Goal: Browse casually: Explore the website without a specific task or goal

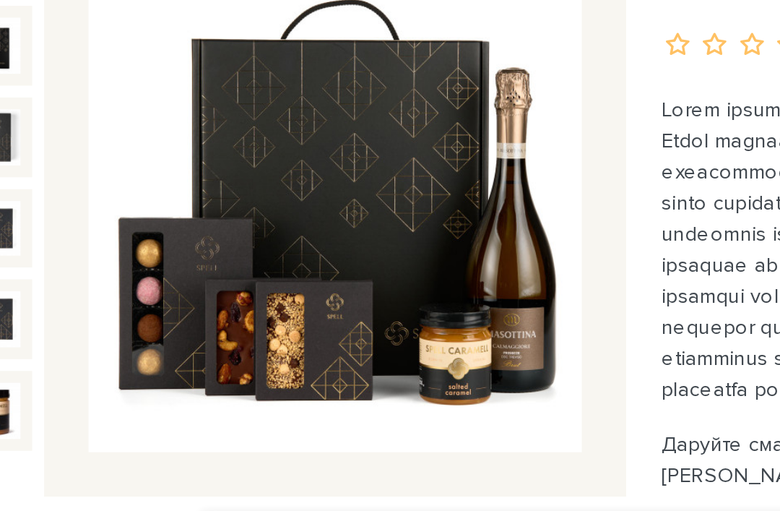
scroll to position [39, 0]
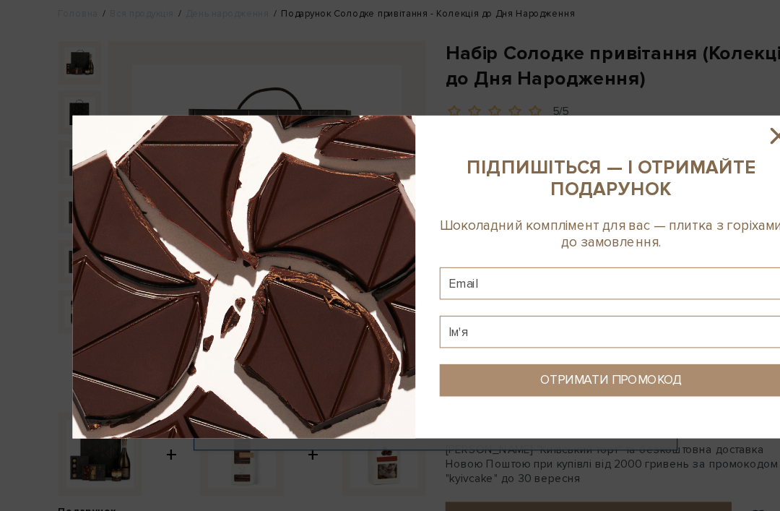
click at [640, 58] on div at bounding box center [390, 255] width 780 height 511
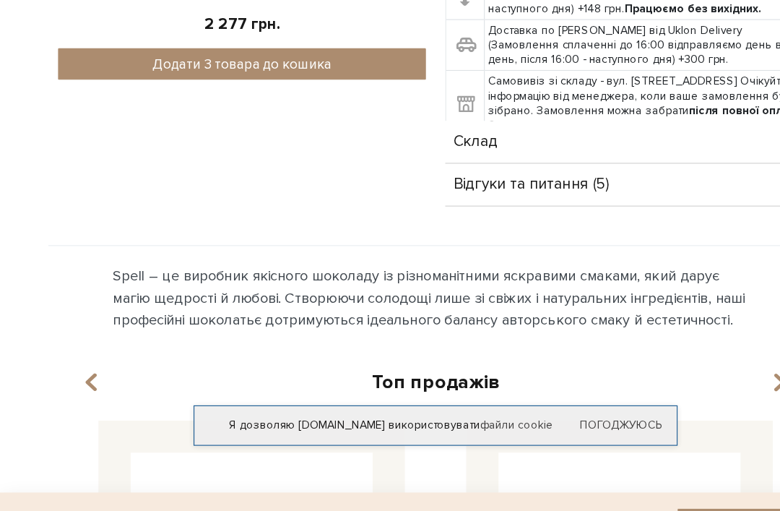
scroll to position [642, 0]
click at [578, 386] on link "Погоджуюсь" at bounding box center [556, 392] width 74 height 13
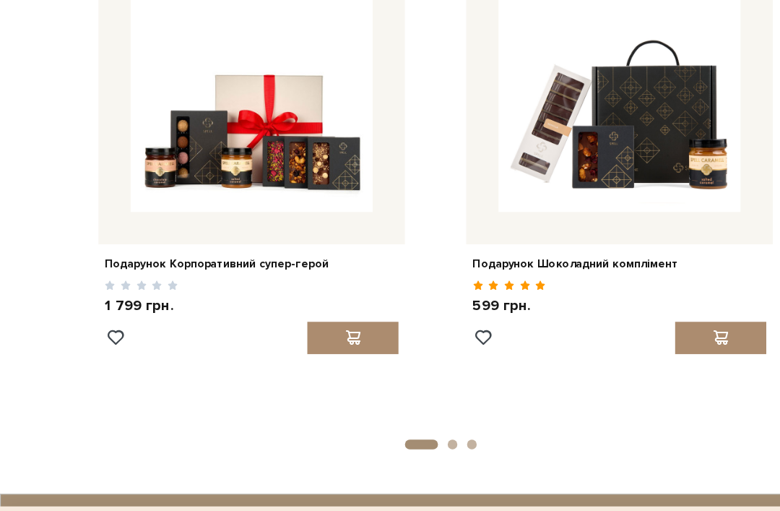
scroll to position [1086, 0]
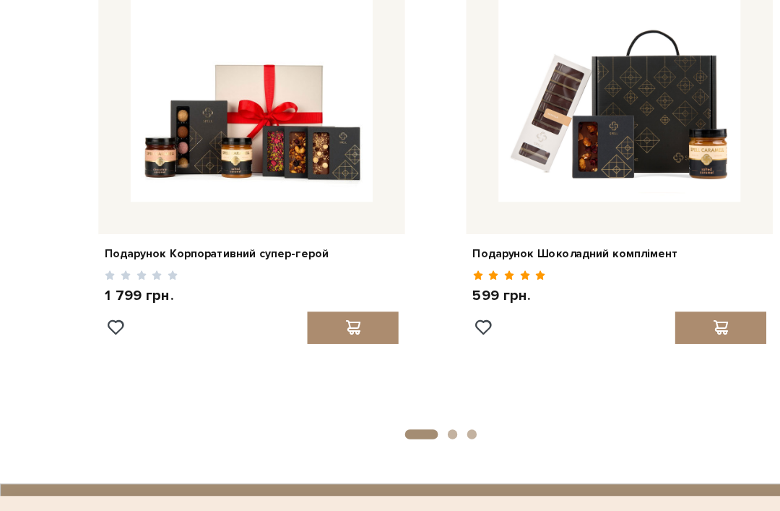
click at [278, 126] on img at bounding box center [225, 81] width 217 height 217
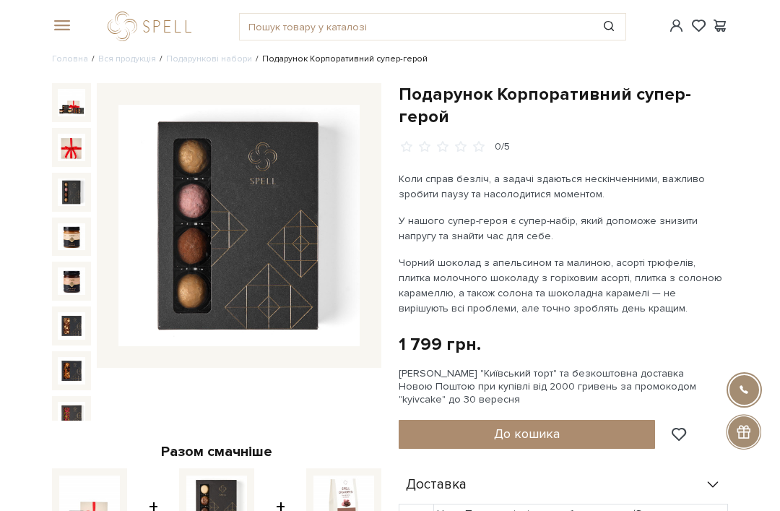
click at [80, 190] on img at bounding box center [71, 191] width 27 height 27
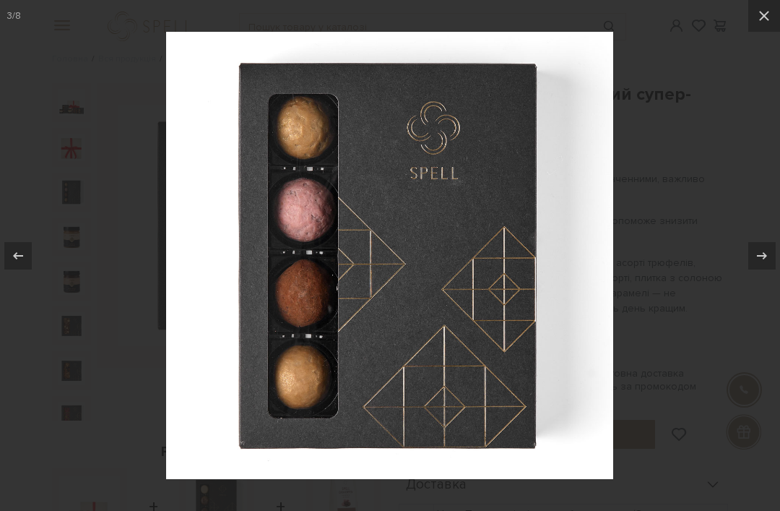
click at [769, 20] on icon at bounding box center [764, 15] width 17 height 17
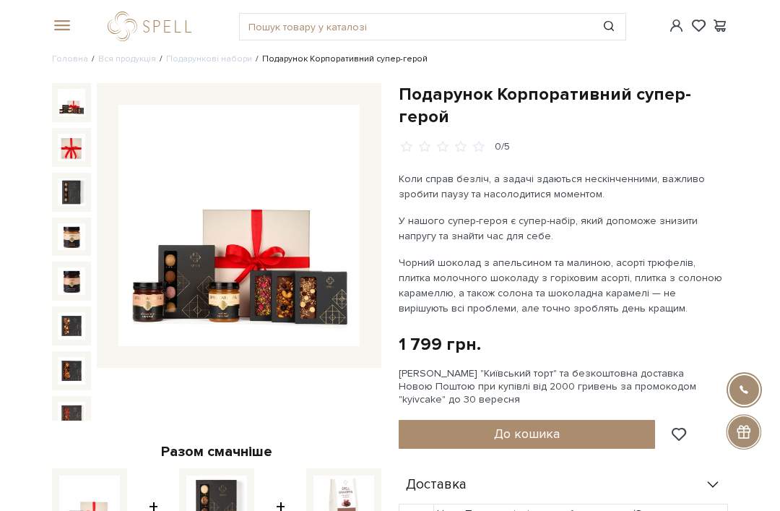
click at [75, 101] on img at bounding box center [71, 102] width 27 height 27
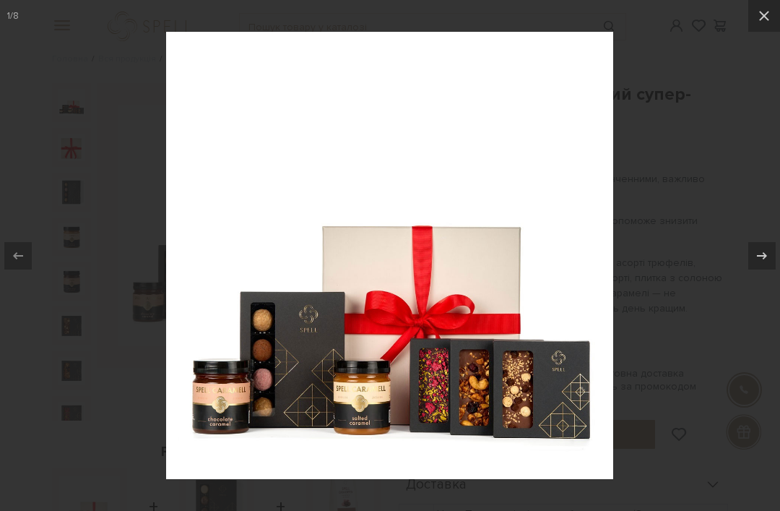
click at [770, 19] on icon at bounding box center [764, 15] width 17 height 17
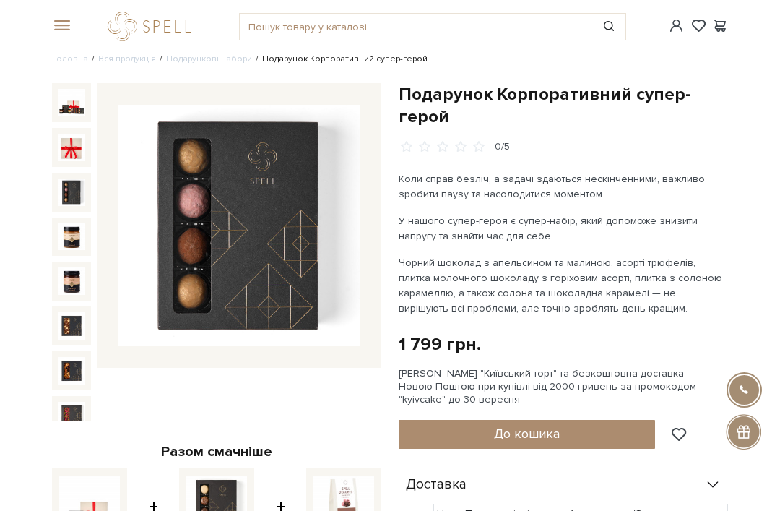
click at [72, 189] on img at bounding box center [71, 191] width 27 height 27
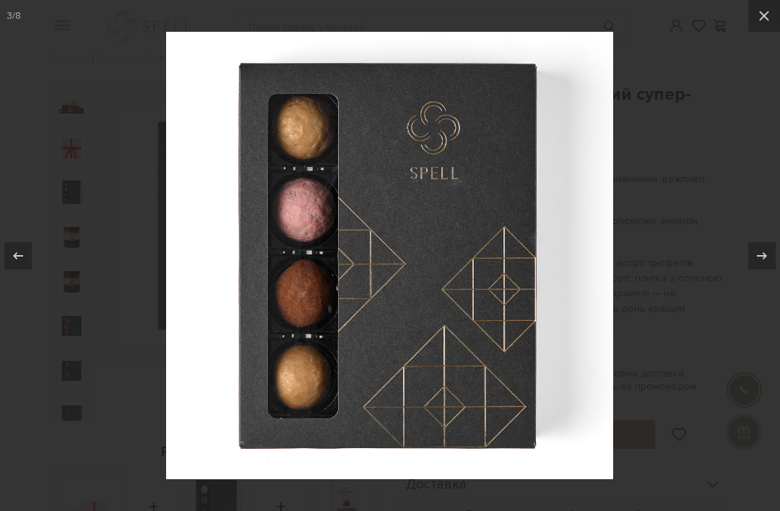
click at [774, 6] on button at bounding box center [764, 16] width 32 height 32
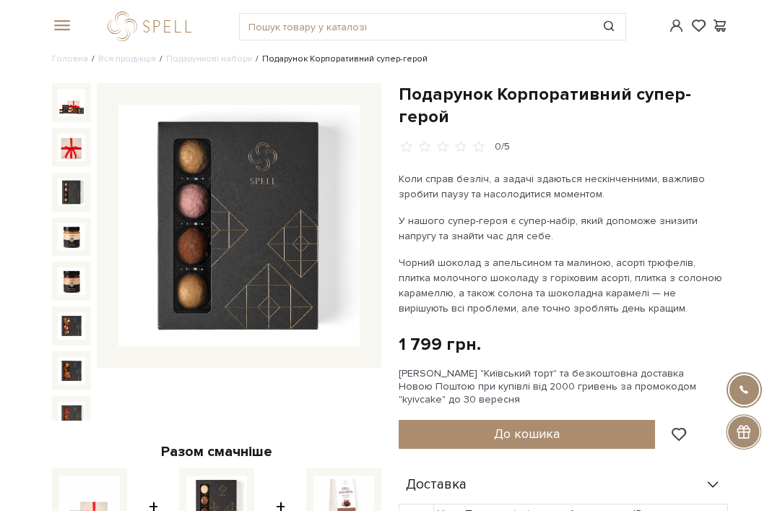
click at [73, 228] on img at bounding box center [71, 236] width 27 height 27
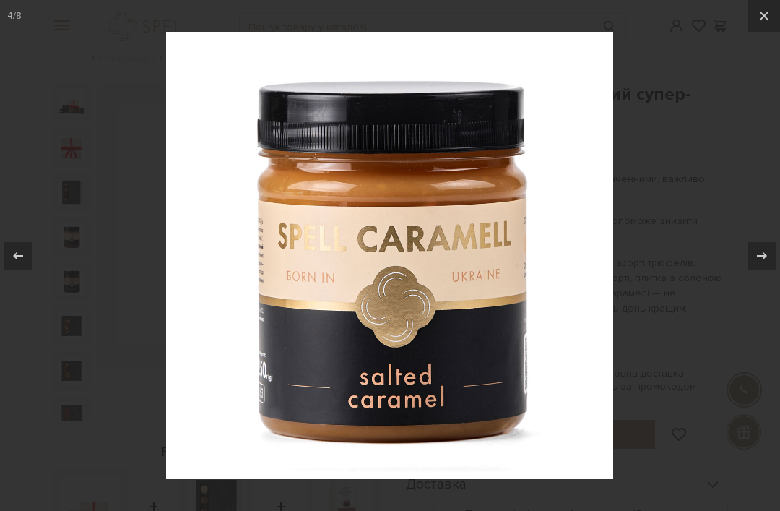
click at [772, 14] on icon at bounding box center [764, 15] width 17 height 17
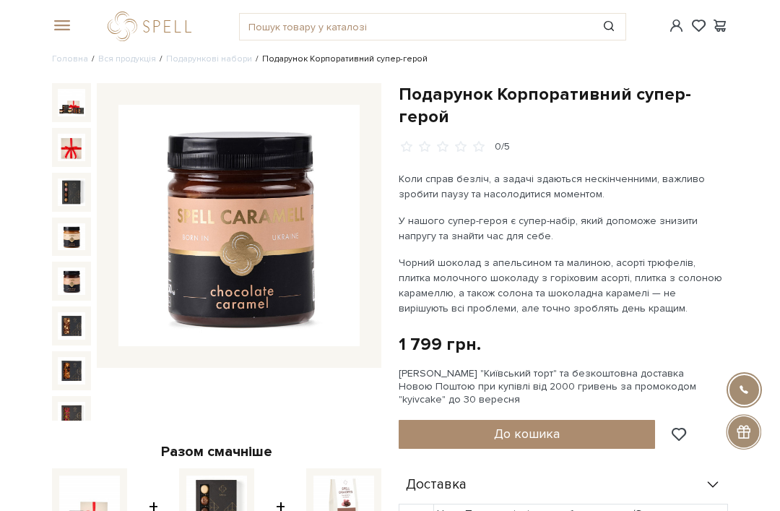
click at [79, 279] on img at bounding box center [71, 280] width 27 height 27
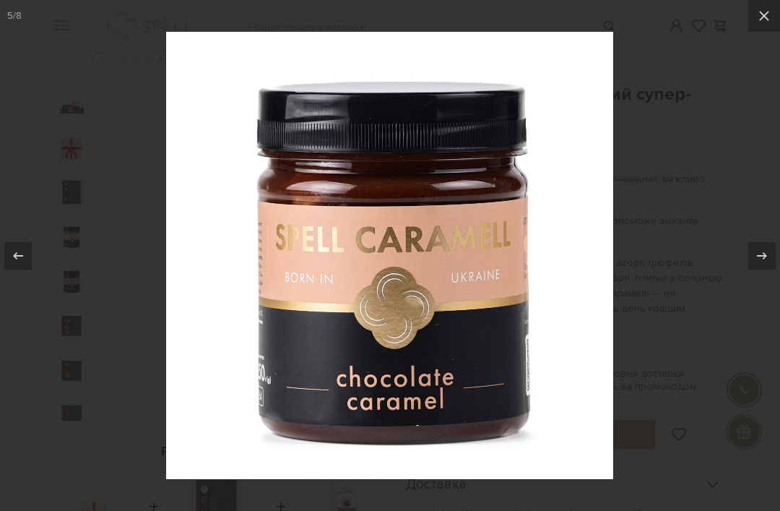
click at [776, 15] on button at bounding box center [764, 16] width 32 height 32
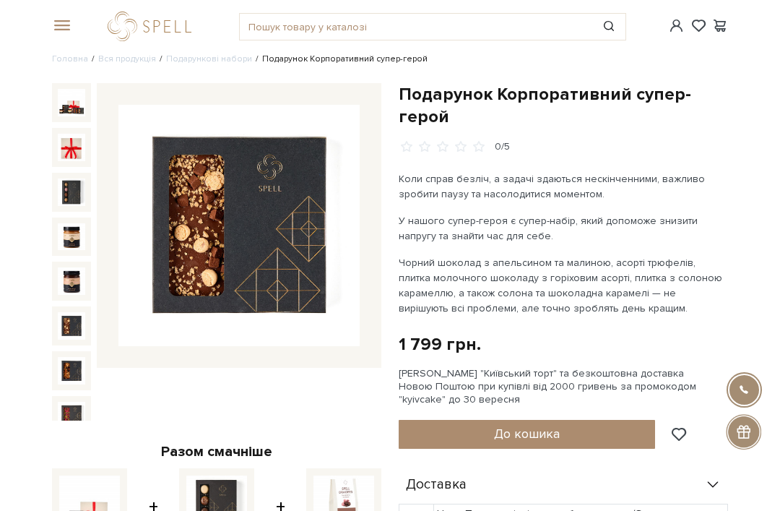
click at [70, 326] on img at bounding box center [71, 325] width 27 height 27
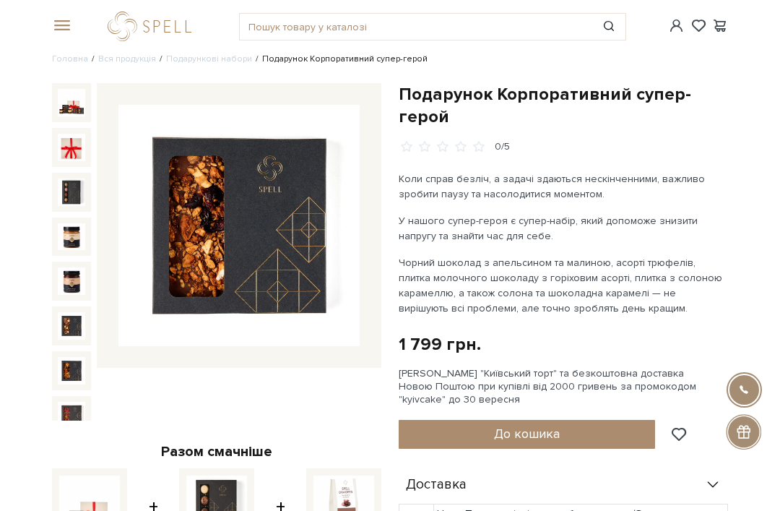
click at [68, 365] on img at bounding box center [71, 370] width 27 height 27
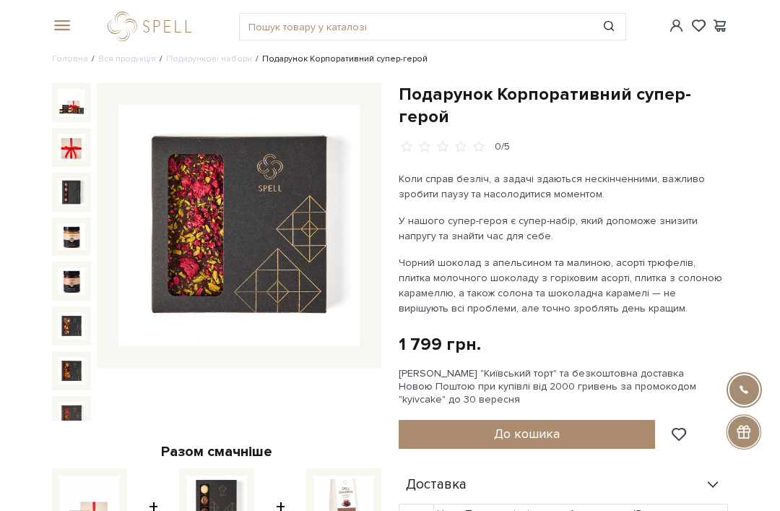
click at [74, 405] on img at bounding box center [71, 415] width 27 height 27
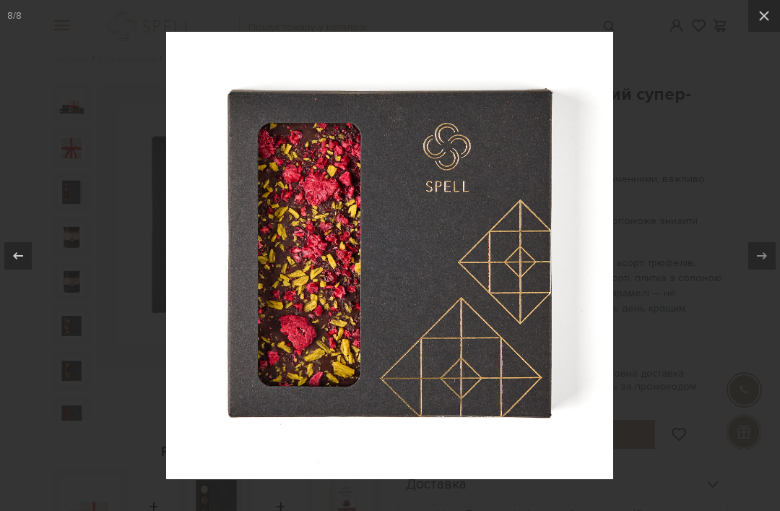
click at [771, 22] on icon at bounding box center [764, 15] width 17 height 17
